Goal: Find specific page/section: Find specific page/section

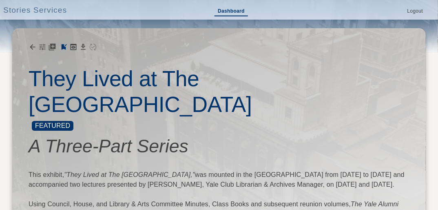
click at [233, 8] on link "Dashboard" at bounding box center [231, 11] width 33 height 9
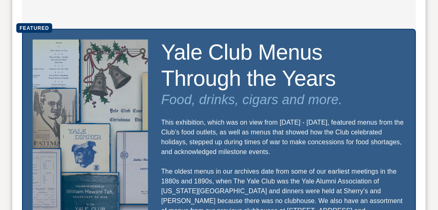
scroll to position [718, 0]
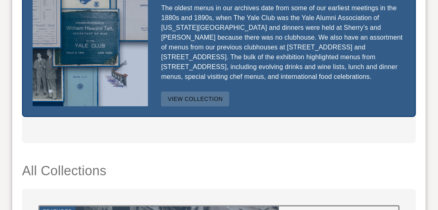
click at [193, 91] on button "View Collection" at bounding box center [195, 98] width 68 height 15
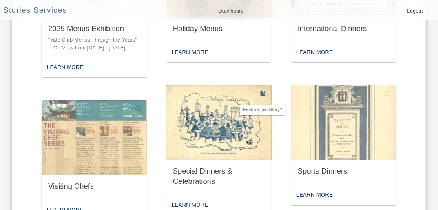
scroll to position [524, 0]
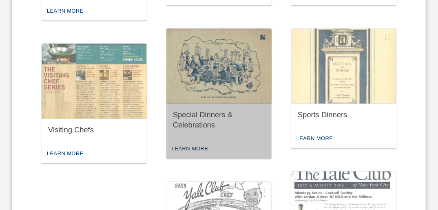
click at [201, 116] on div "Special Dinners & Celebrations" at bounding box center [219, 120] width 92 height 20
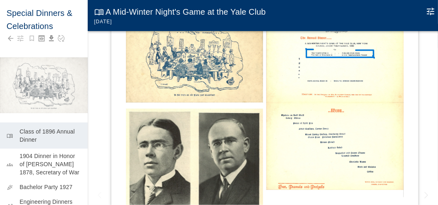
scroll to position [131, 0]
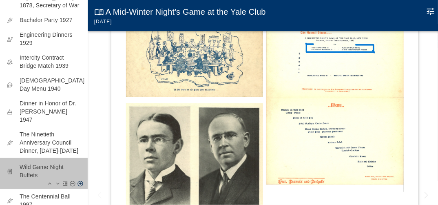
click at [51, 164] on p "Wild Game Night Buffets" at bounding box center [51, 171] width 62 height 16
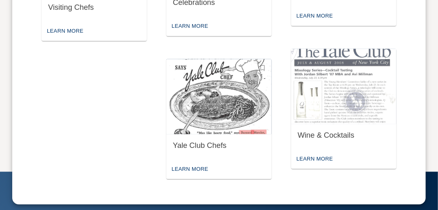
scroll to position [657, 0]
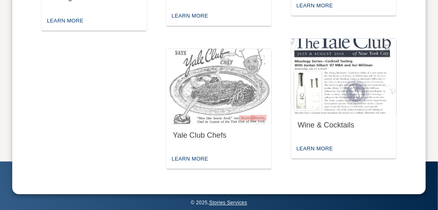
click at [345, 86] on img "button" at bounding box center [343, 75] width 105 height 75
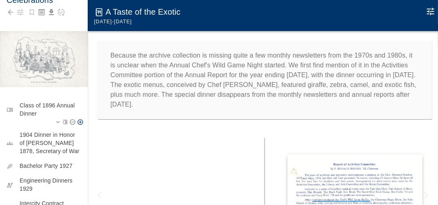
scroll to position [65, 0]
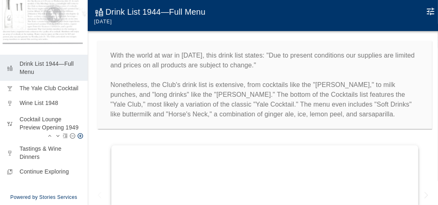
scroll to position [90, 0]
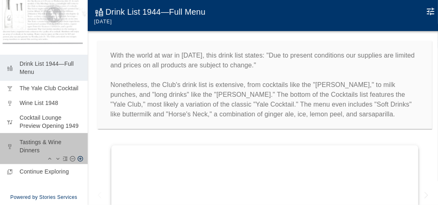
click at [49, 147] on p "Tastings & Wine Dinners" at bounding box center [51, 146] width 62 height 16
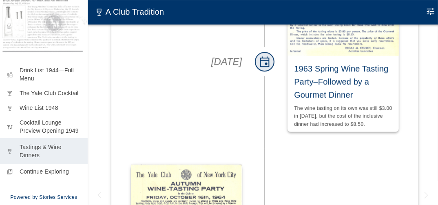
scroll to position [882, 0]
